Goal: Task Accomplishment & Management: Use online tool/utility

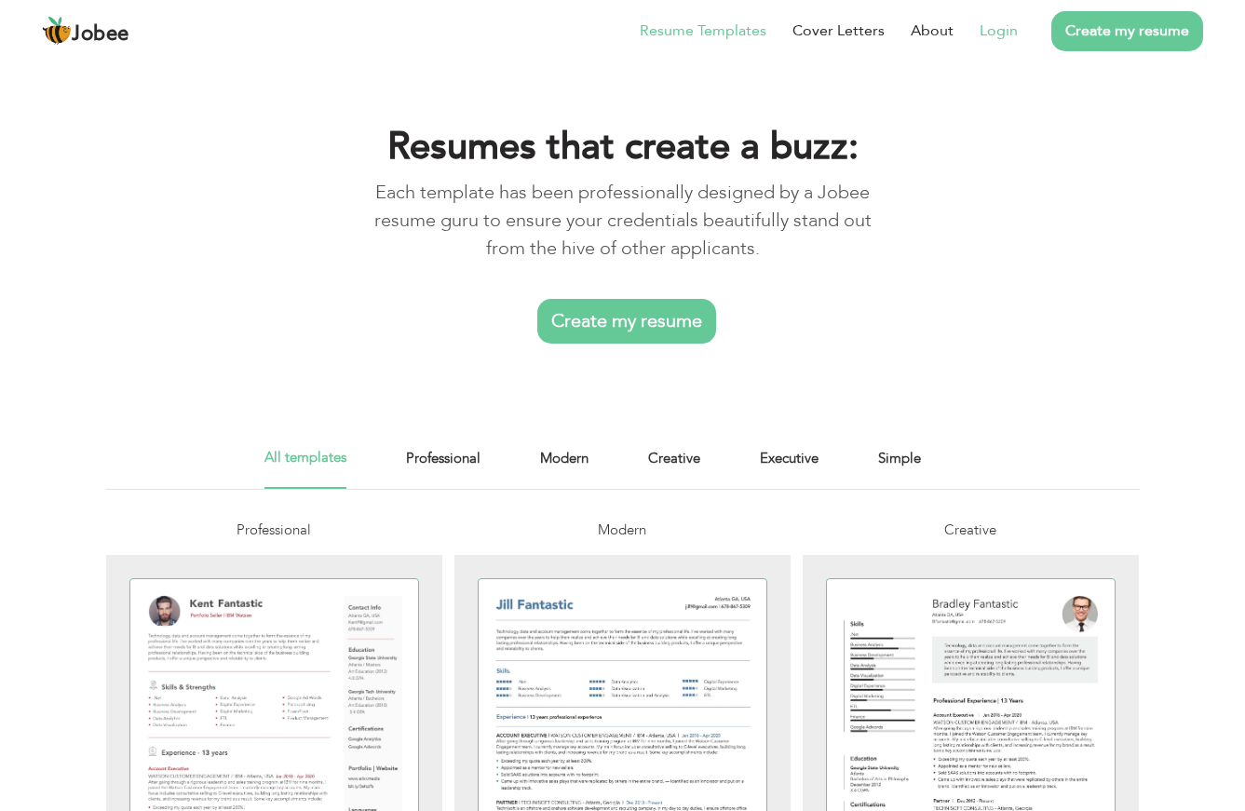
click at [1007, 34] on link "Login" at bounding box center [999, 31] width 38 height 22
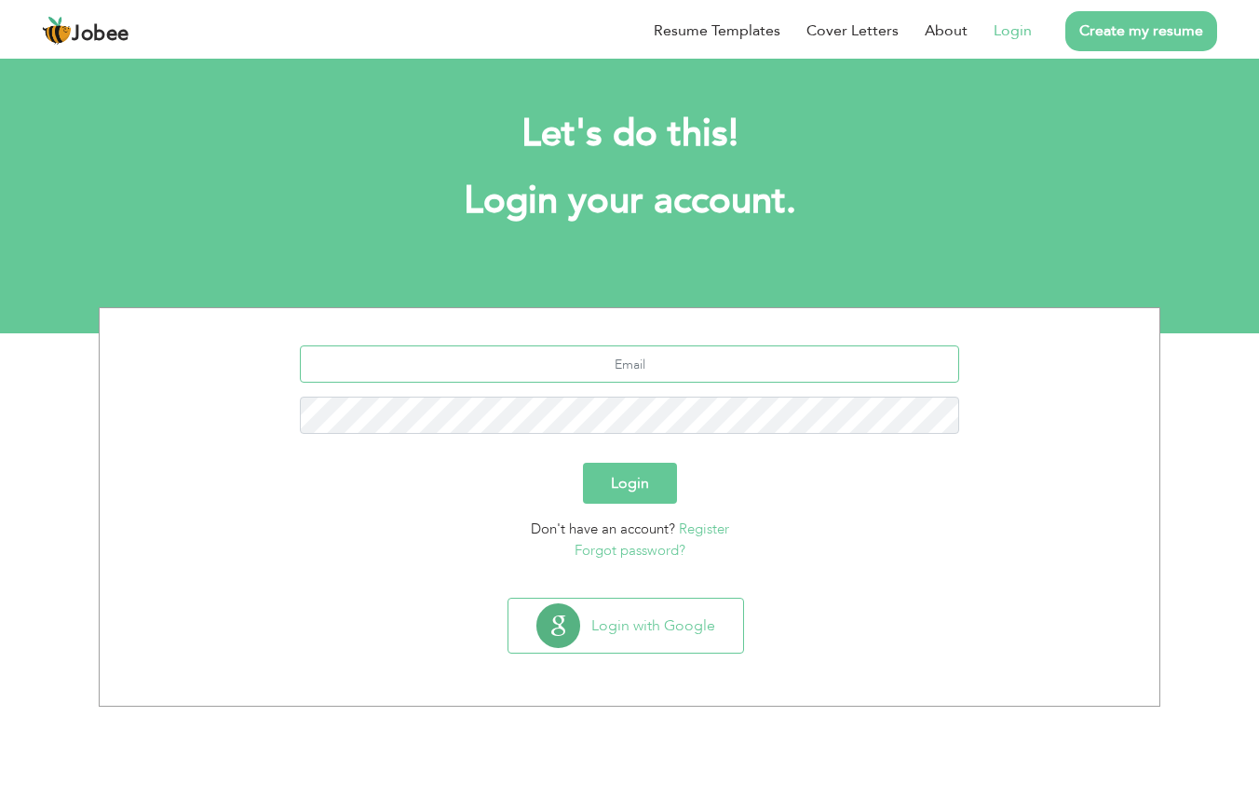
click at [678, 356] on input "text" at bounding box center [630, 363] width 660 height 37
click at [676, 363] on input "text" at bounding box center [630, 363] width 660 height 37
type input "haidergamer0@gmail.com"
click at [583, 463] on button "Login" at bounding box center [630, 483] width 94 height 41
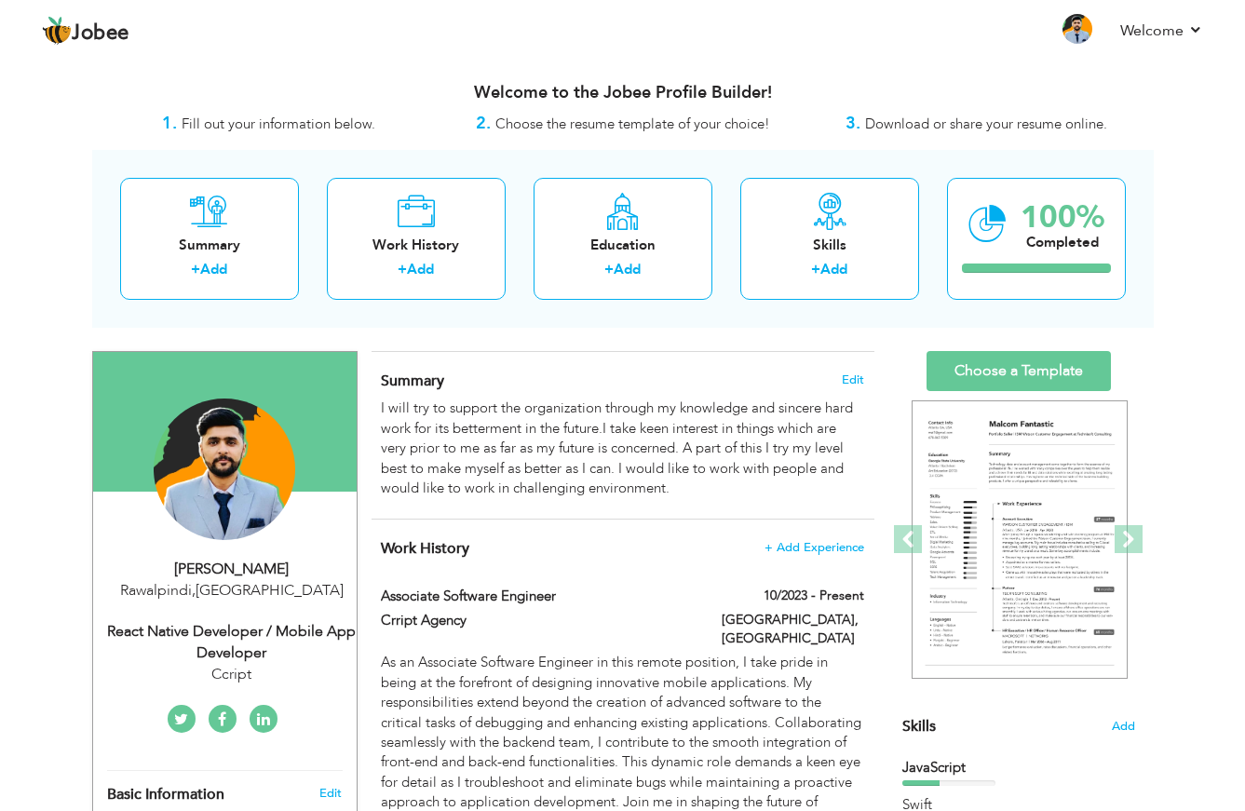
click at [816, 81] on div "Welcome to the Jobee Profile Builder!" at bounding box center [623, 88] width 1062 height 47
click at [1030, 379] on link "Choose a Template" at bounding box center [1019, 371] width 184 height 40
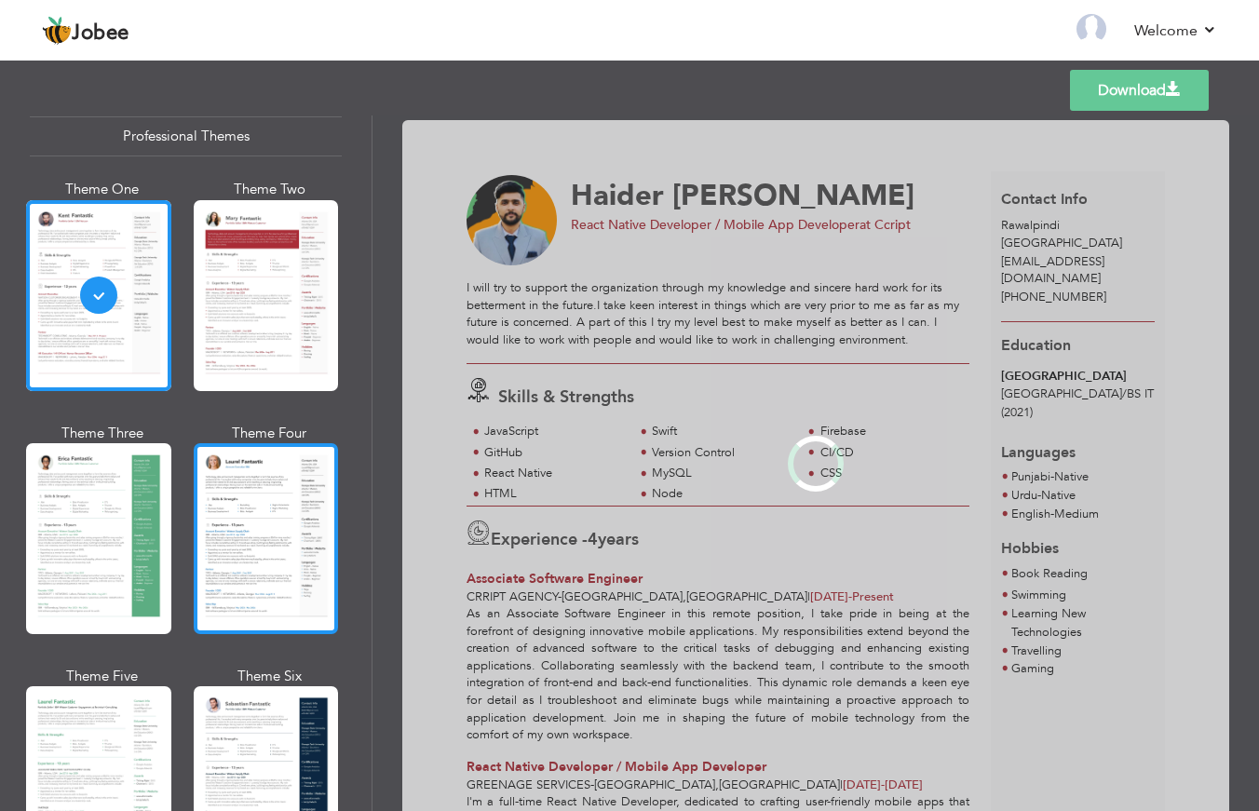
scroll to position [175, 0]
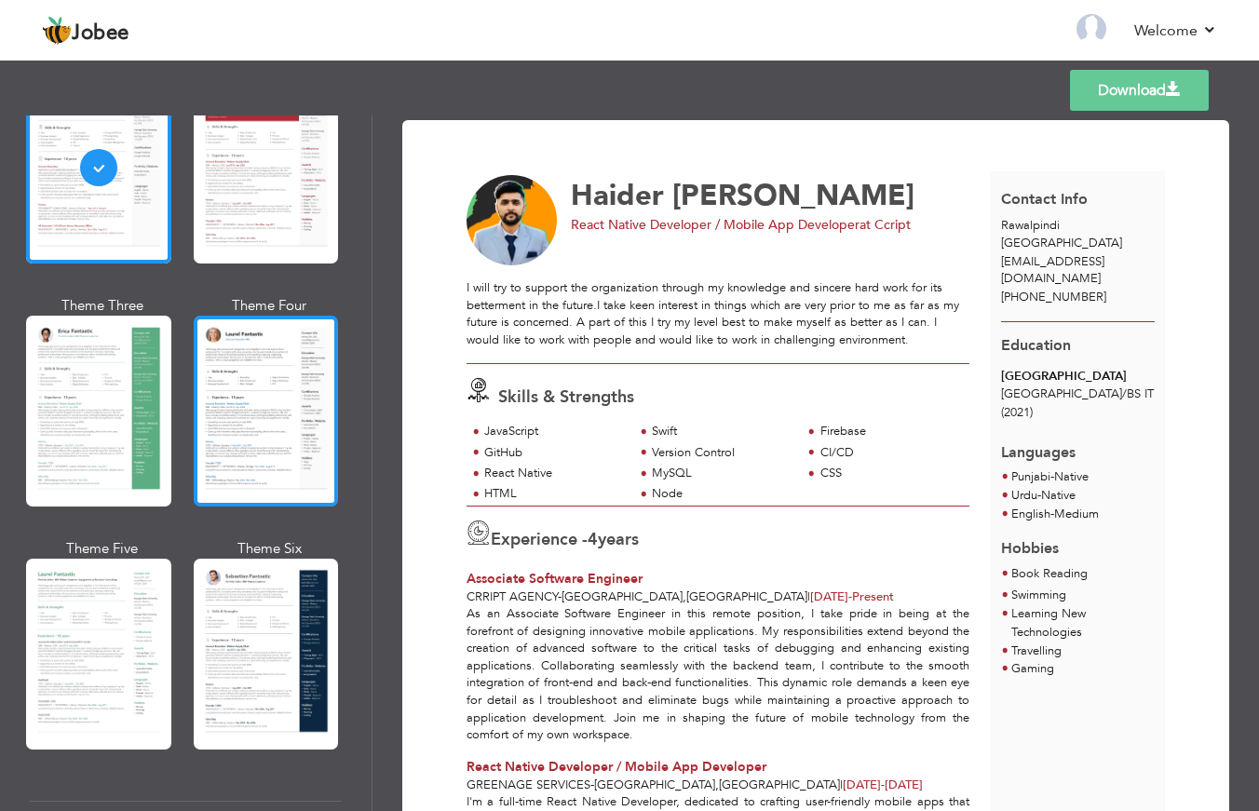
click at [278, 405] on div at bounding box center [266, 411] width 145 height 191
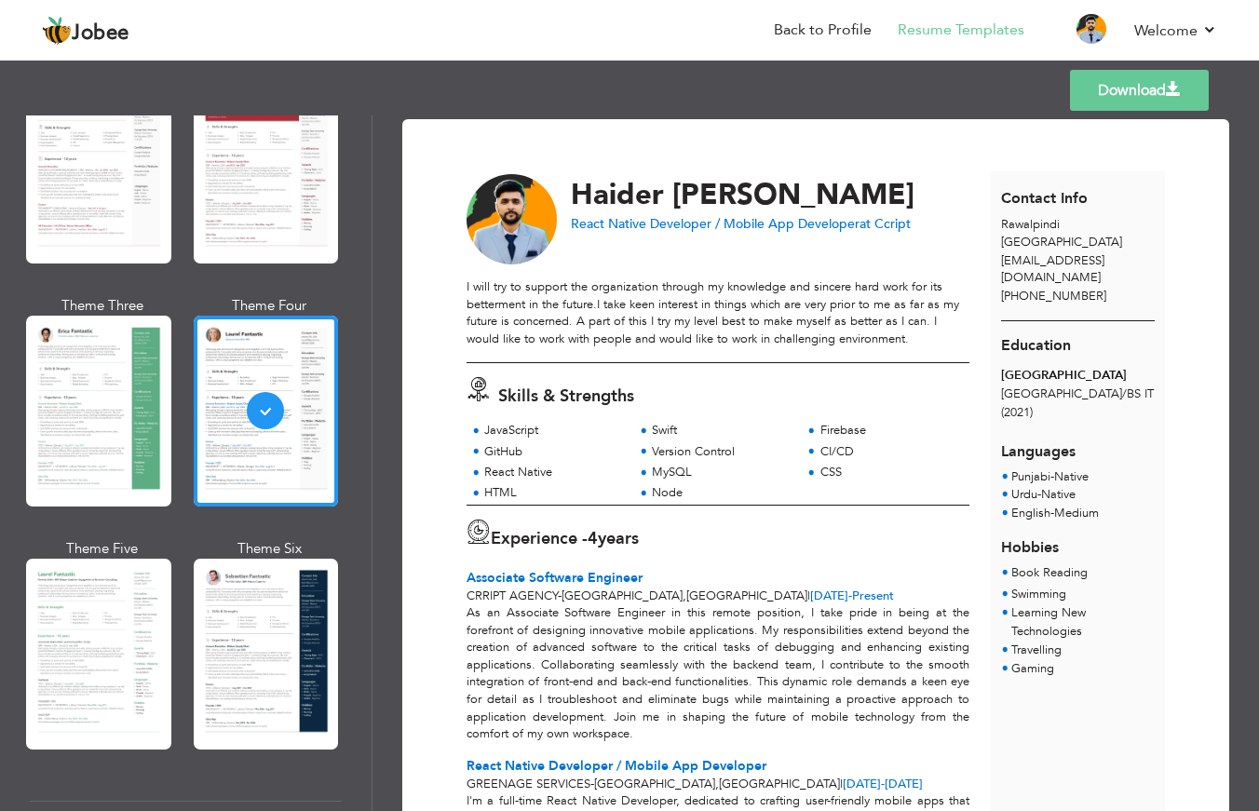
scroll to position [0, 0]
click at [1176, 82] on span at bounding box center [1173, 89] width 15 height 15
